Goal: Information Seeking & Learning: Find specific fact

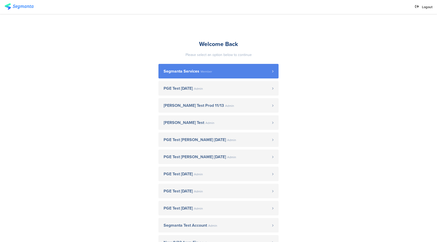
click at [178, 73] on span "Segmanta Services" at bounding box center [181, 71] width 36 height 4
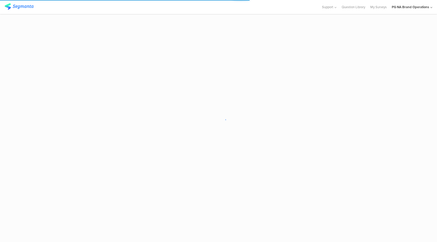
click at [410, 8] on div "PG NA Brand Operations" at bounding box center [409, 7] width 37 height 5
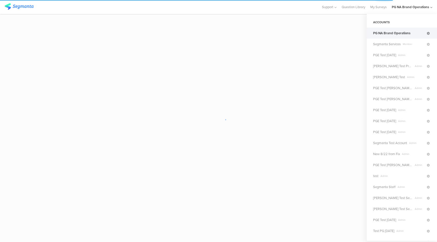
click at [426, 35] on icon at bounding box center [427, 33] width 3 height 3
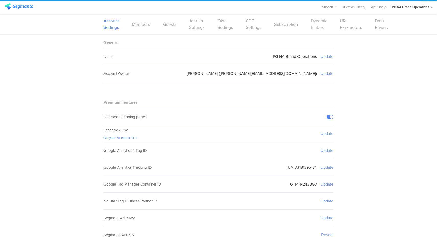
click at [314, 27] on link "Dynamic Embed" at bounding box center [318, 24] width 16 height 13
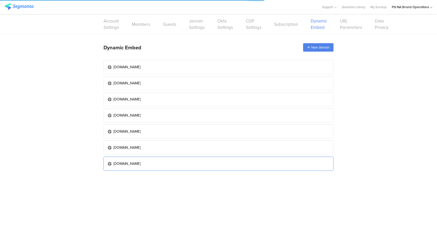
click at [160, 164] on link "pgbrandsaver.com" at bounding box center [218, 163] width 230 height 14
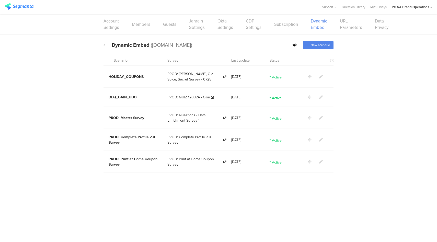
click at [414, 220] on ui-view at bounding box center [218, 210] width 437 height 64
click at [320, 76] on icon at bounding box center [321, 77] width 4 height 4
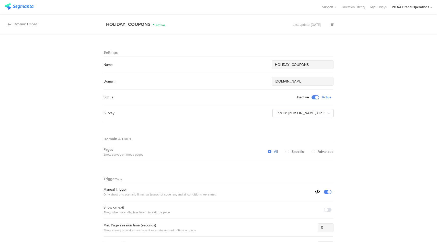
click at [25, 26] on div "Dynamic Embed" at bounding box center [18, 24] width 37 height 5
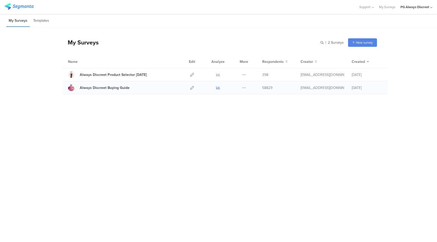
click at [218, 87] on icon at bounding box center [218, 88] width 4 height 4
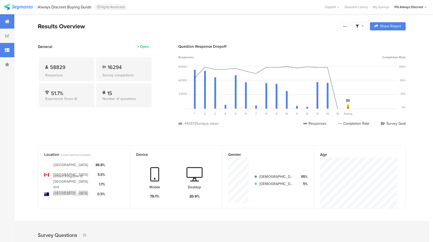
click at [2, 48] on div at bounding box center [7, 50] width 14 height 14
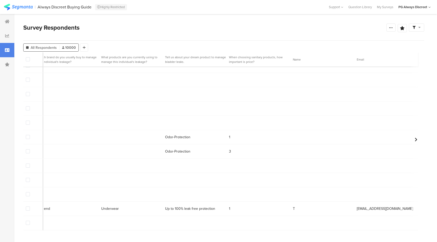
scroll to position [0, 1951]
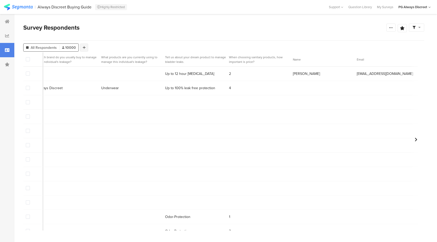
click at [85, 50] on div at bounding box center [84, 47] width 8 height 8
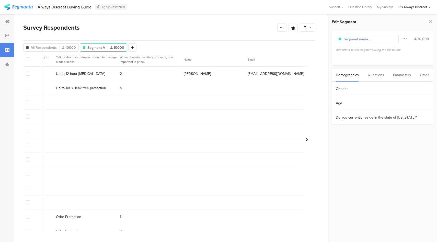
click at [404, 77] on div "Parameters" at bounding box center [402, 74] width 18 height 13
click at [382, 77] on div "Questions" at bounding box center [375, 74] width 16 height 13
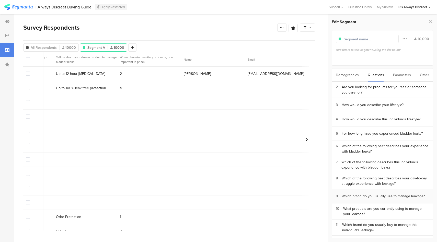
scroll to position [68, 0]
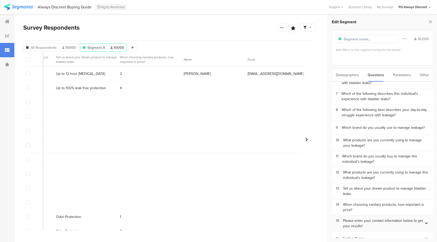
click at [372, 218] on div "Please enter your contact information below to get your results!" at bounding box center [383, 223] width 81 height 11
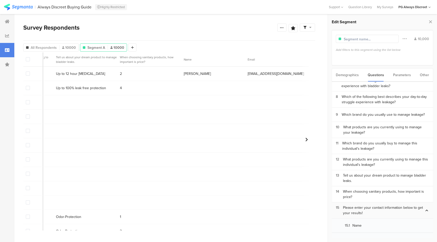
scroll to position [97, 0]
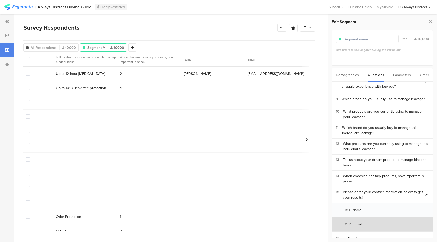
click at [371, 217] on section "15.2 Email" at bounding box center [382, 224] width 101 height 14
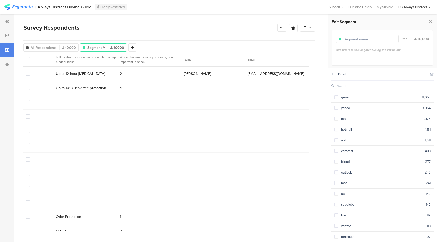
scroll to position [0, 1948]
click at [360, 87] on input "text" at bounding box center [357, 86] width 40 height 5
paste input "[EMAIL_ADDRESS][DOMAIN_NAME]"
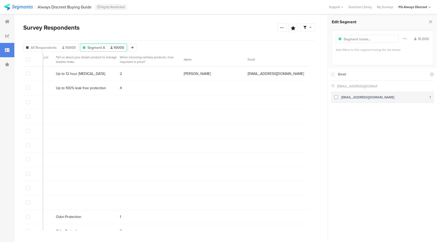
type input "[EMAIL_ADDRESS][DOMAIN_NAME]"
click at [359, 99] on div "[EMAIL_ADDRESS][DOMAIN_NAME]" at bounding box center [383, 97] width 92 height 5
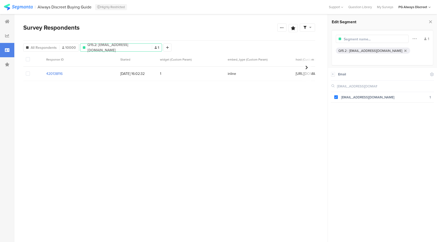
click at [57, 75] on section "420138116" at bounding box center [54, 73] width 16 height 5
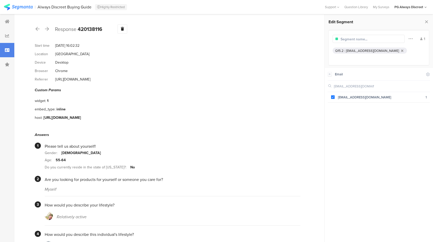
drag, startPoint x: 104, startPoint y: 29, endPoint x: 78, endPoint y: 29, distance: 25.5
click at [78, 29] on div "Response 420138116 Warning Delete Cancel" at bounding box center [168, 28] width 266 height 9
copy b "420138116"
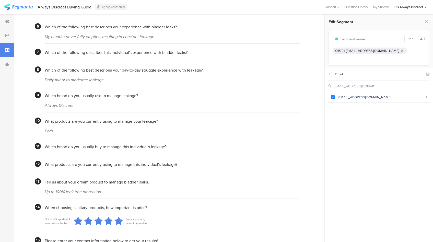
scroll to position [322, 0]
